Goal: Navigation & Orientation: Find specific page/section

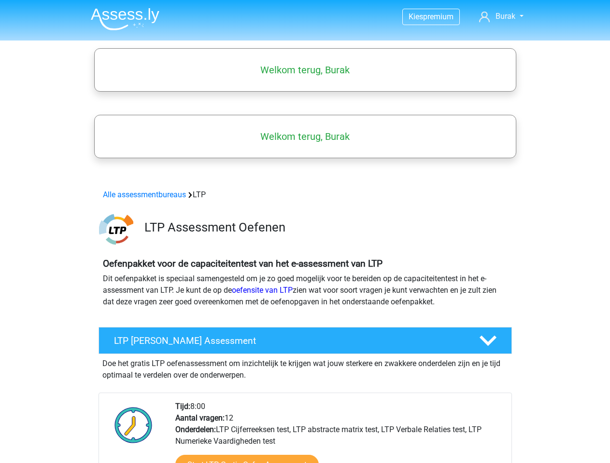
click at [501, 16] on span "Burak" at bounding box center [505, 16] width 20 height 9
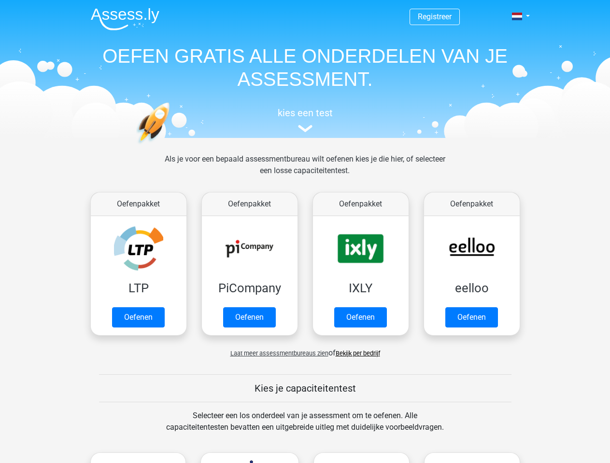
click at [518, 16] on span at bounding box center [517, 17] width 10 height 8
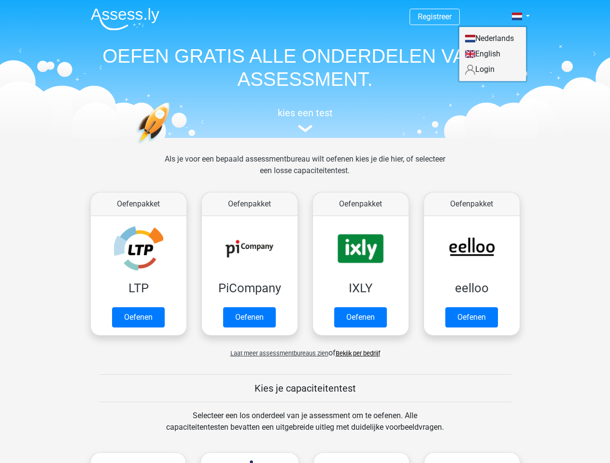
click at [277, 353] on span "Laat meer assessmentbureaus zien" at bounding box center [279, 353] width 98 height 7
